Goal: Information Seeking & Learning: Learn about a topic

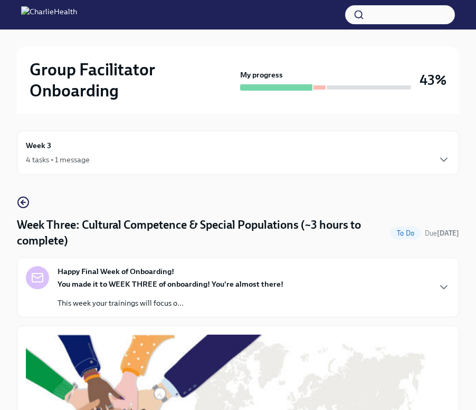
scroll to position [293, 0]
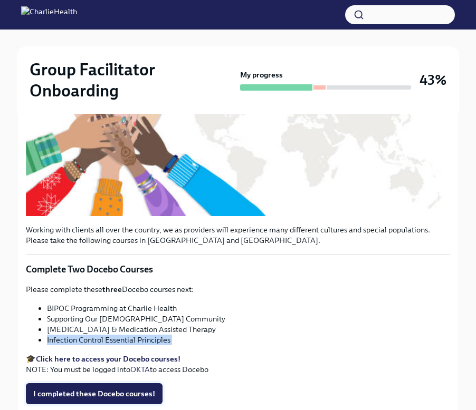
click at [115, 391] on span "I completed these Docebo courses!" at bounding box center [94, 394] width 122 height 11
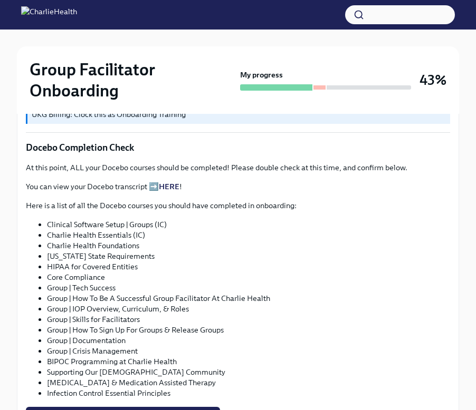
scroll to position [600, 0]
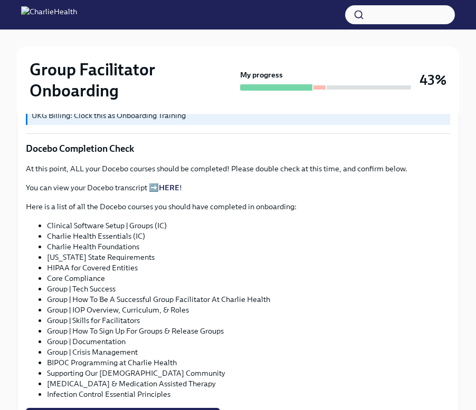
click at [111, 226] on li "Clinical Software Setup | Groups (IC)" at bounding box center [248, 225] width 403 height 11
copy ul "Clinical Software Setup | Groups (IC)"
drag, startPoint x: 172, startPoint y: 184, endPoint x: 228, endPoint y: 1, distance: 191.3
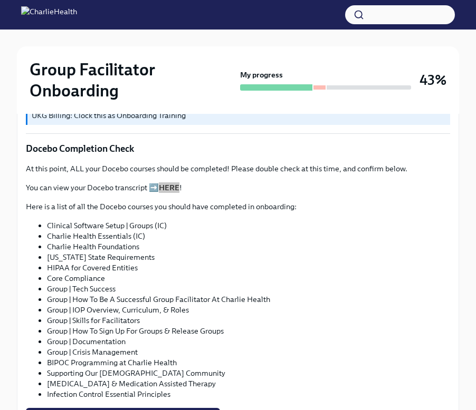
click at [0, 0] on div "Group Facilitator Onboarding My progress 43% Week 3 4 tasks • 1 message Week Th…" at bounding box center [238, 52] width 476 height 1305
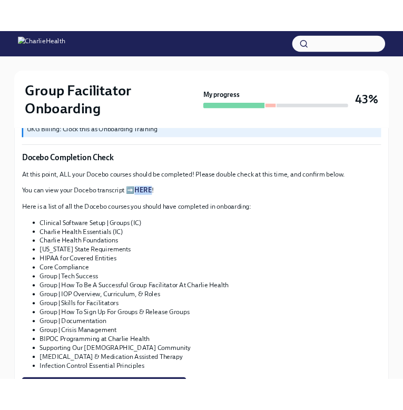
scroll to position [570, 0]
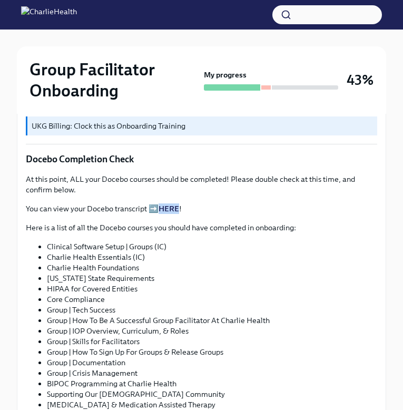
click at [129, 241] on li "Clinical Software Setup | Groups (IC)" at bounding box center [212, 246] width 331 height 11
copy ul "Clinical Software Setup | Groups (IC)"
click at [108, 252] on li "Charlie Health Essentials (IC)" at bounding box center [212, 257] width 331 height 11
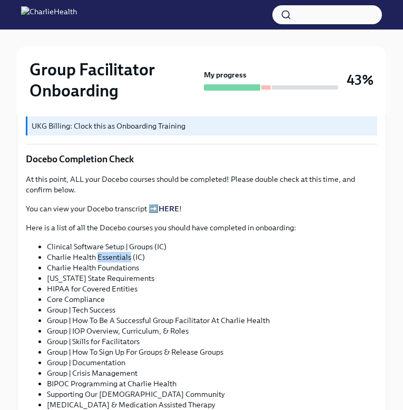
click at [108, 252] on li "Charlie Health Essentials (IC)" at bounding box center [212, 257] width 331 height 11
click at [72, 252] on li "Charlie Health Essentials (IC)" at bounding box center [212, 257] width 331 height 11
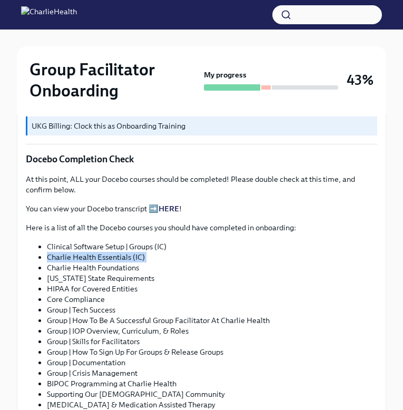
copy ul "Charlie Health Essentials (IC)"
click at [110, 263] on li "Charlie Health Foundations" at bounding box center [212, 268] width 331 height 11
copy ul "Charlie Health Foundations"
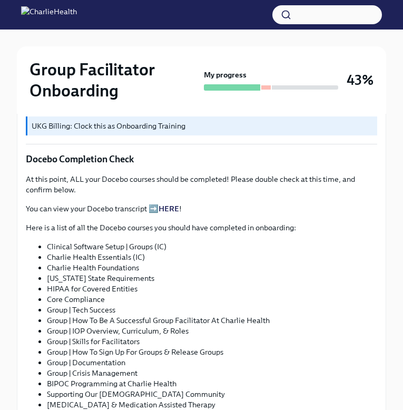
click at [67, 273] on li "[US_STATE] State Requirements" at bounding box center [212, 278] width 331 height 11
click at [79, 284] on li "HIPAA for Covered Entities" at bounding box center [212, 289] width 331 height 11
click at [65, 273] on li "[US_STATE] State Requirements" at bounding box center [212, 278] width 331 height 11
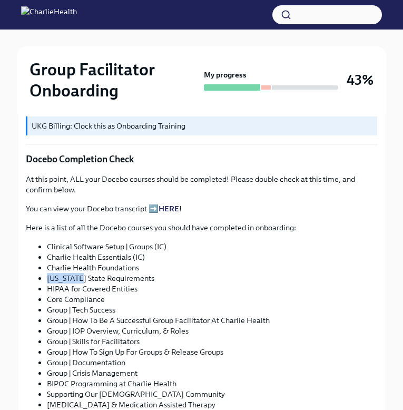
click at [65, 273] on li "[US_STATE] State Requirements" at bounding box center [212, 278] width 331 height 11
copy ul "[US_STATE] State Requirements"
click at [100, 284] on li "HIPAA for Covered Entities" at bounding box center [212, 289] width 331 height 11
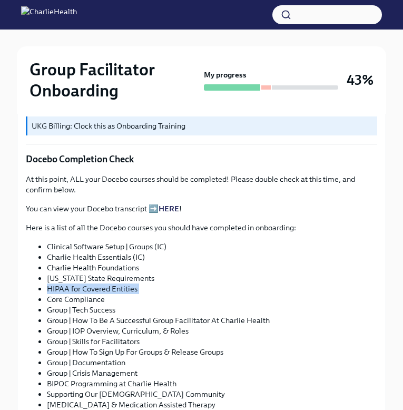
click at [100, 284] on li "HIPAA for Covered Entities" at bounding box center [212, 289] width 331 height 11
copy ul "HIPAA for Covered Entities"
click at [84, 294] on li "Core Compliance" at bounding box center [212, 299] width 331 height 11
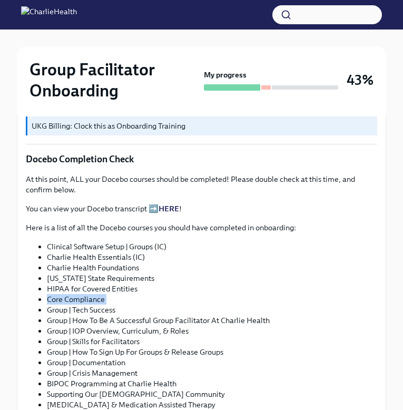
copy ul "Core Compliance"
click at [90, 315] on li "Group | How To Be A Successful Group Facilitator At Charlie Health" at bounding box center [212, 320] width 331 height 11
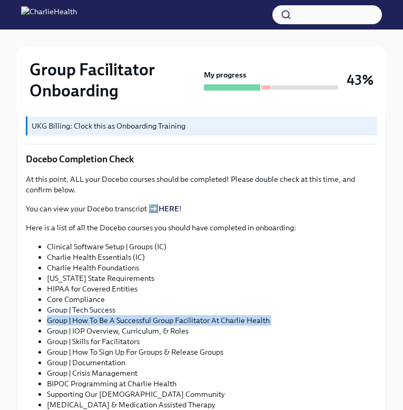
click at [90, 315] on li "Group | How To Be A Successful Group Facilitator At Charlie Health" at bounding box center [212, 320] width 331 height 11
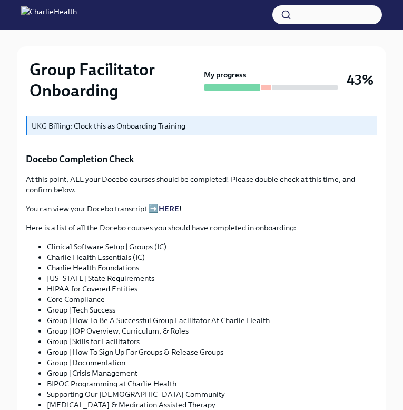
click at [86, 305] on li "Group | Tech Success" at bounding box center [212, 310] width 331 height 11
copy ul "Group | Tech Success"
click at [130, 305] on li "Group | Tech Success" at bounding box center [212, 310] width 331 height 11
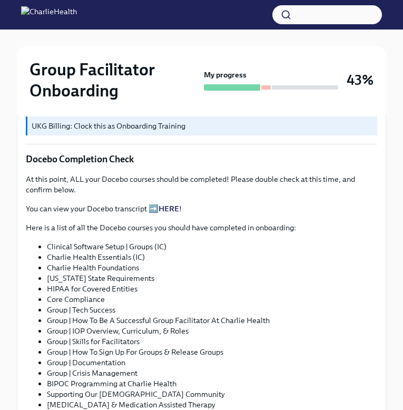
click at [130, 305] on li "Group | Tech Success" at bounding box center [212, 310] width 331 height 11
click at [131, 315] on li "Group | How To Be A Successful Group Facilitator At Charlie Health" at bounding box center [212, 320] width 331 height 11
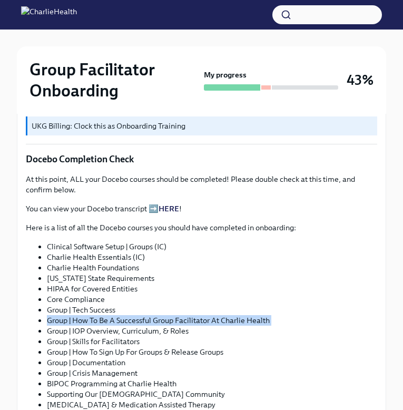
click at [131, 315] on li "Group | How To Be A Successful Group Facilitator At Charlie Health" at bounding box center [212, 320] width 331 height 11
copy ul "Group | How To Be A Successful Group Facilitator At Charlie Health"
click at [71, 326] on li "Group | IOP Overview, Curriculum, & Roles" at bounding box center [212, 331] width 331 height 11
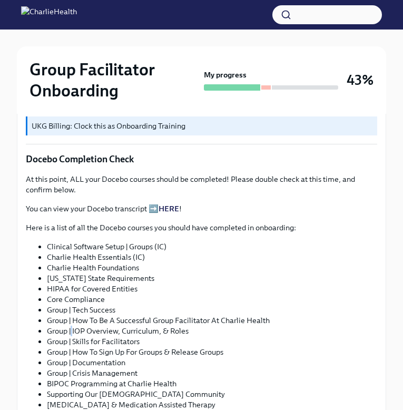
click at [71, 326] on li "Group | IOP Overview, Curriculum, & Roles" at bounding box center [212, 331] width 331 height 11
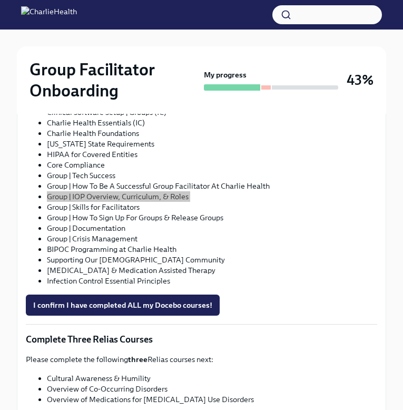
scroll to position [733, 0]
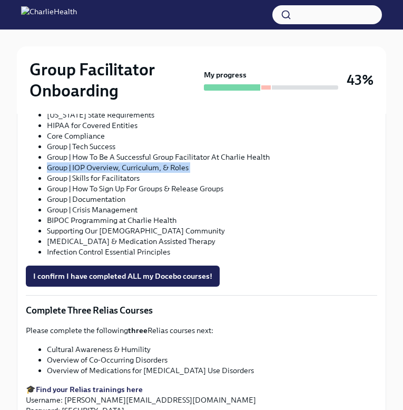
click at [124, 173] on li "Group | Skills for Facilitators" at bounding box center [212, 178] width 331 height 11
copy ul "Group | Skills for Facilitators"
click at [115, 183] on li "Group | How To Sign Up For Groups & Release Groups" at bounding box center [212, 188] width 331 height 11
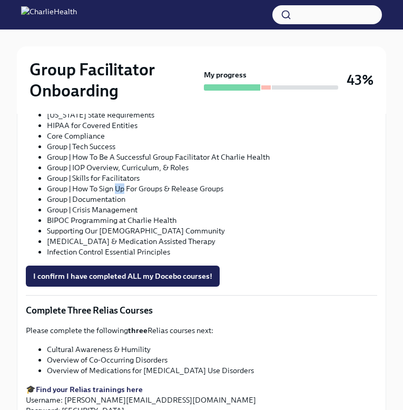
click at [115, 183] on li "Group | How To Sign Up For Groups & Release Groups" at bounding box center [212, 188] width 331 height 11
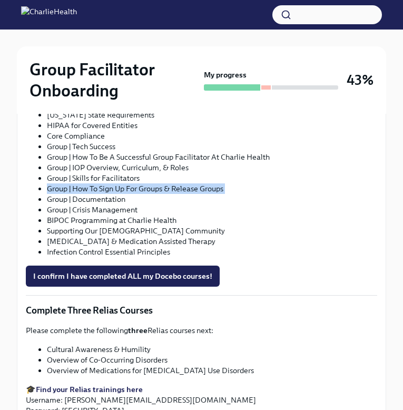
click at [115, 183] on li "Group | How To Sign Up For Groups & Release Groups" at bounding box center [212, 188] width 331 height 11
click at [112, 194] on li "Group | Documentation" at bounding box center [212, 199] width 331 height 11
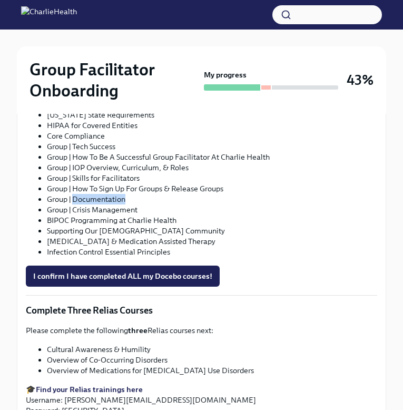
click at [112, 194] on li "Group | Documentation" at bounding box center [212, 199] width 331 height 11
click at [125, 205] on li "Group | Crisis Management" at bounding box center [212, 210] width 331 height 11
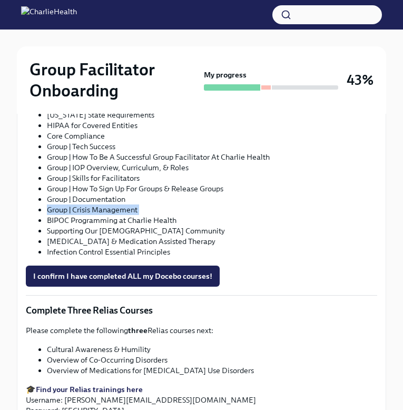
click at [159, 215] on li "BIPOC Programming at Charlie Health" at bounding box center [212, 220] width 331 height 11
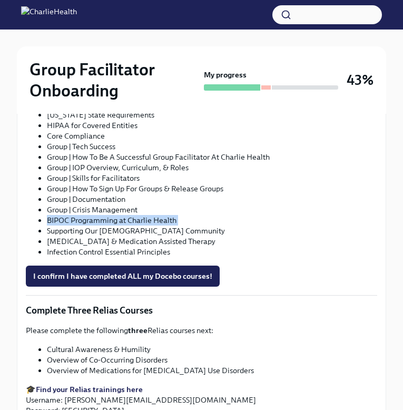
click at [159, 215] on li "BIPOC Programming at Charlie Health" at bounding box center [212, 220] width 331 height 11
click at [123, 226] on li "Supporting Our [DEMOGRAPHIC_DATA] Community" at bounding box center [212, 231] width 331 height 11
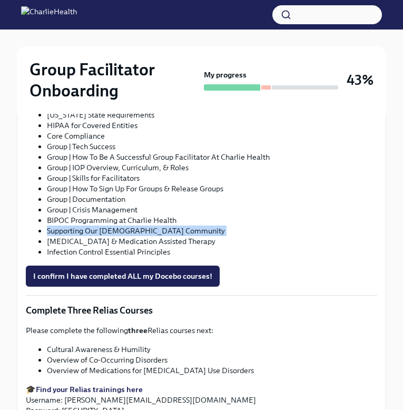
click at [123, 226] on li "Supporting Our [DEMOGRAPHIC_DATA] Community" at bounding box center [212, 231] width 331 height 11
click at [134, 236] on li "[MEDICAL_DATA] & Medication Assisted Therapy" at bounding box center [212, 241] width 331 height 11
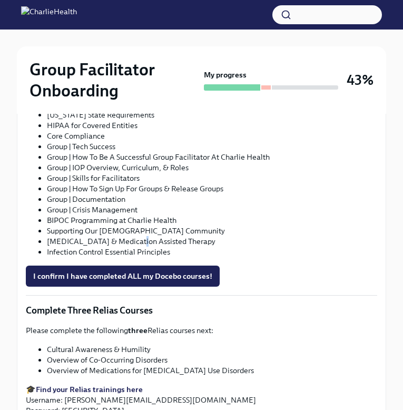
click at [134, 236] on li "[MEDICAL_DATA] & Medication Assisted Therapy" at bounding box center [212, 241] width 331 height 11
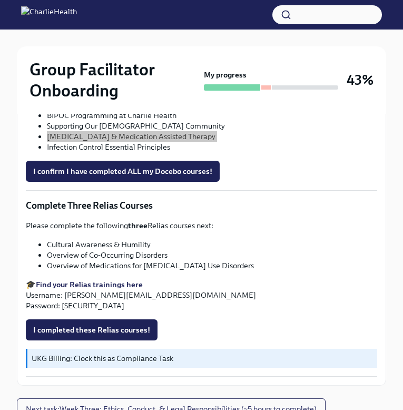
scroll to position [875, 0]
